Goal: Find specific page/section: Find specific page/section

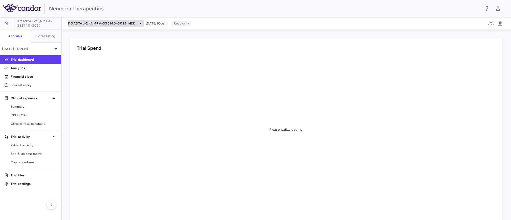
click at [113, 21] on span "KOASTAL-2 (NMRA-335140-302)" at bounding box center [97, 23] width 58 height 4
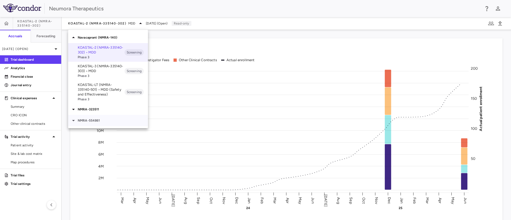
click at [88, 121] on p "NMRA-554861" at bounding box center [113, 120] width 70 height 5
click at [92, 132] on p "NMRA‐554861‐101 • Schizophrenia" at bounding box center [101, 133] width 47 height 10
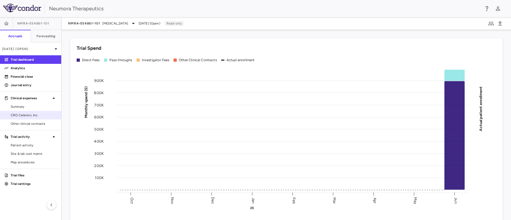
click at [26, 115] on span "CRO Celerion, Inc." at bounding box center [34, 115] width 46 height 5
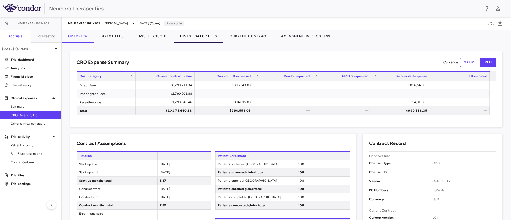
click at [207, 36] on button "Investigator Fees" at bounding box center [199, 36] width 50 height 13
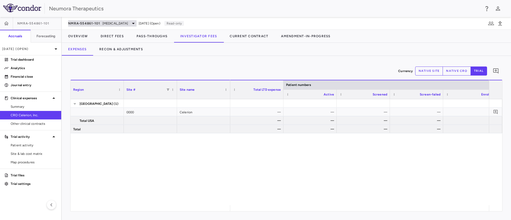
click at [115, 22] on span "Schizophrenia" at bounding box center [116, 23] width 26 height 5
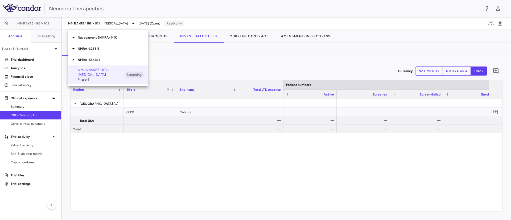
click at [97, 48] on p "NMRA-323511" at bounding box center [113, 48] width 70 height 5
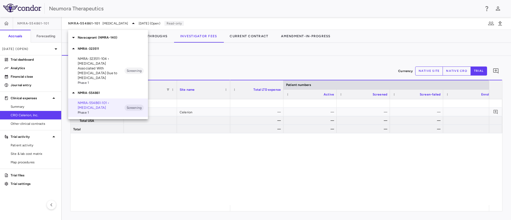
click at [97, 63] on p "NMRA-323511-104 • Agitation Associated With Dementia Due to Alzheimer's Disease" at bounding box center [101, 68] width 47 height 24
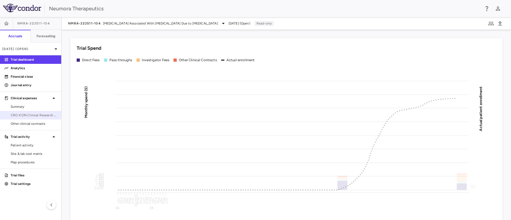
click at [18, 115] on span "CRO ICON Clinical Research Limited" at bounding box center [34, 115] width 46 height 5
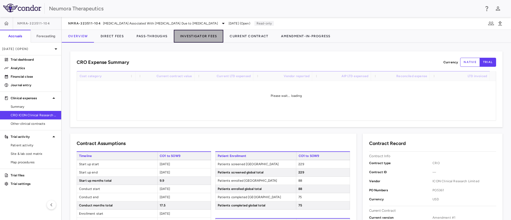
click at [199, 33] on button "Investigator Fees" at bounding box center [199, 36] width 50 height 13
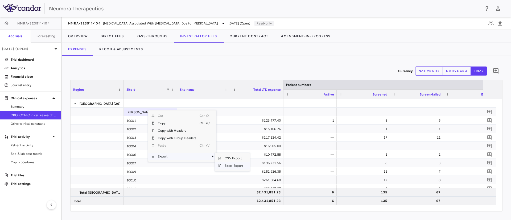
click at [234, 165] on span "Excel Export" at bounding box center [234, 165] width 25 height 7
